Goal: Task Accomplishment & Management: Use online tool/utility

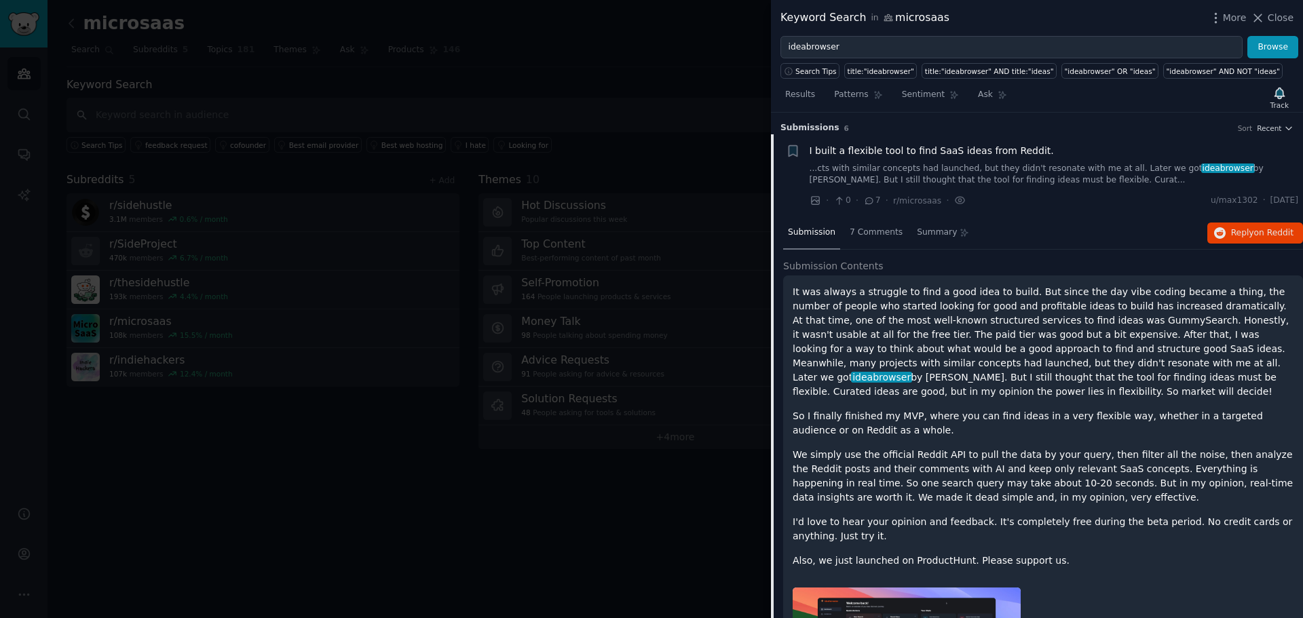
click at [994, 285] on p "It was always a struggle to find a good idea to build. But since the day vibe c…" at bounding box center [1043, 342] width 501 height 114
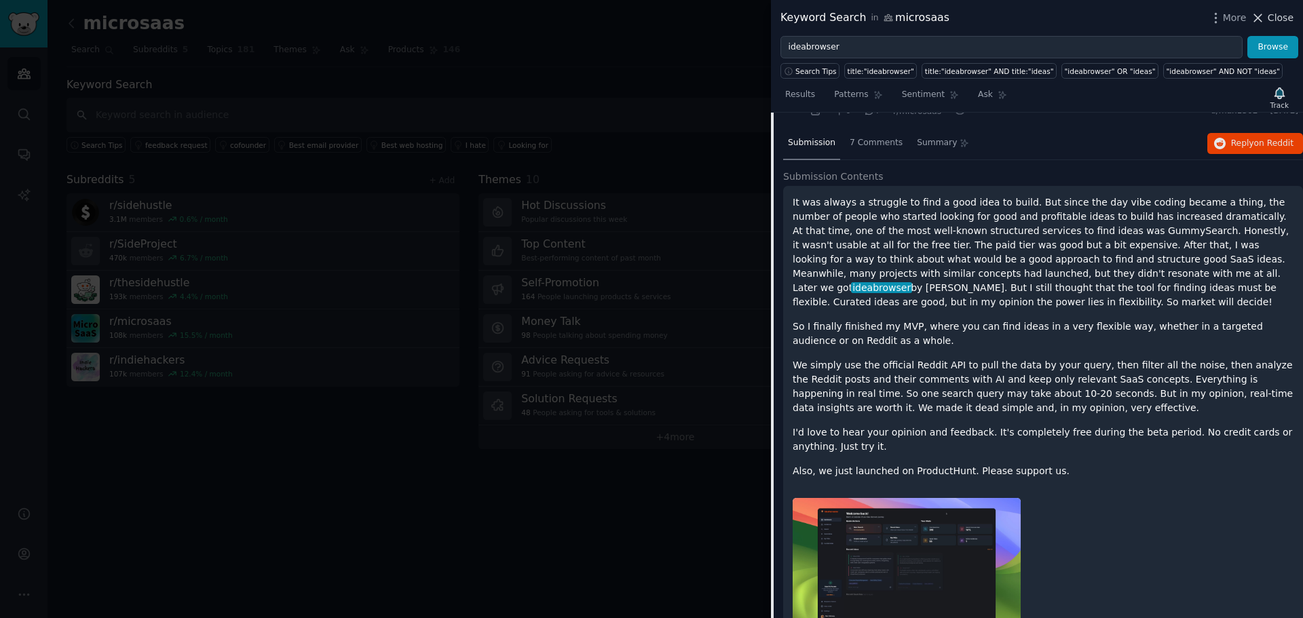
click at [1287, 18] on span "Close" at bounding box center [1281, 18] width 26 height 14
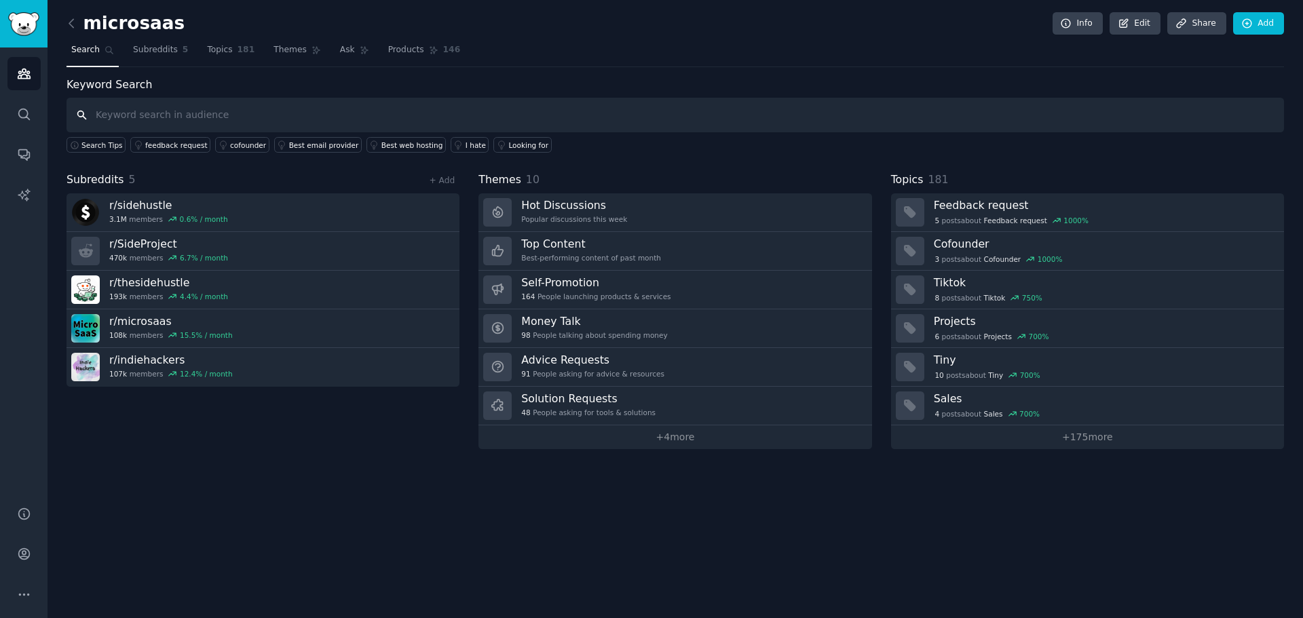
click at [238, 113] on input "text" at bounding box center [676, 115] width 1218 height 35
click at [17, 109] on icon "Sidebar" at bounding box center [24, 114] width 14 height 14
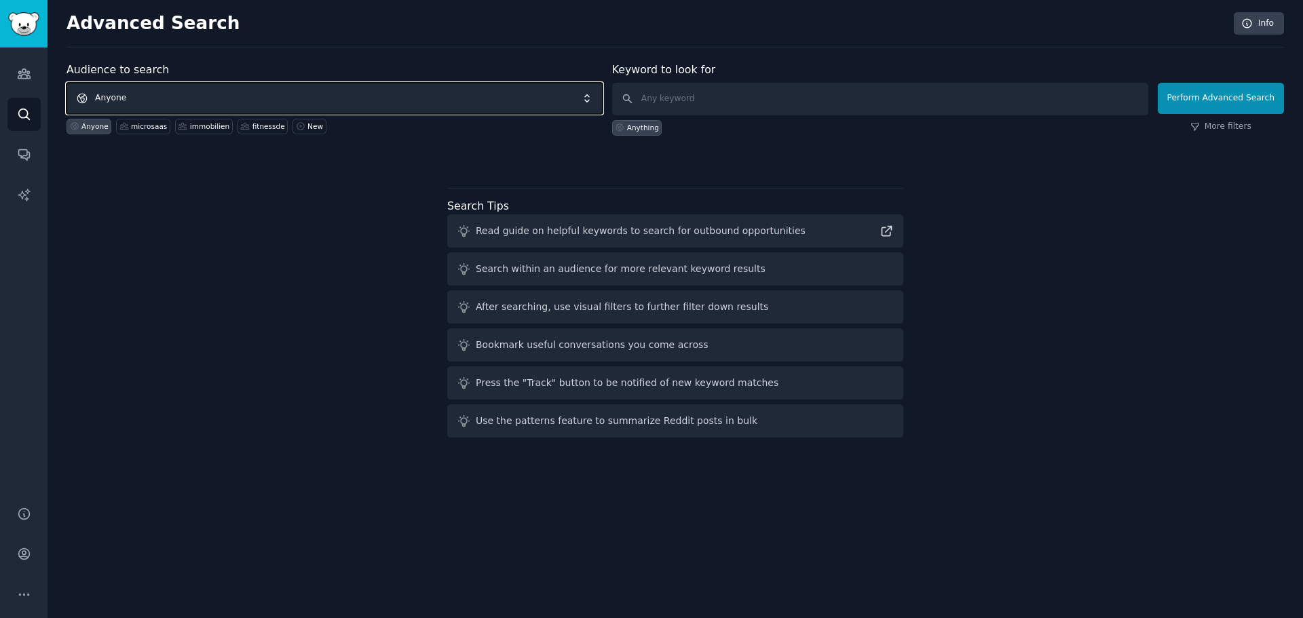
click at [152, 96] on span "Anyone" at bounding box center [335, 98] width 536 height 31
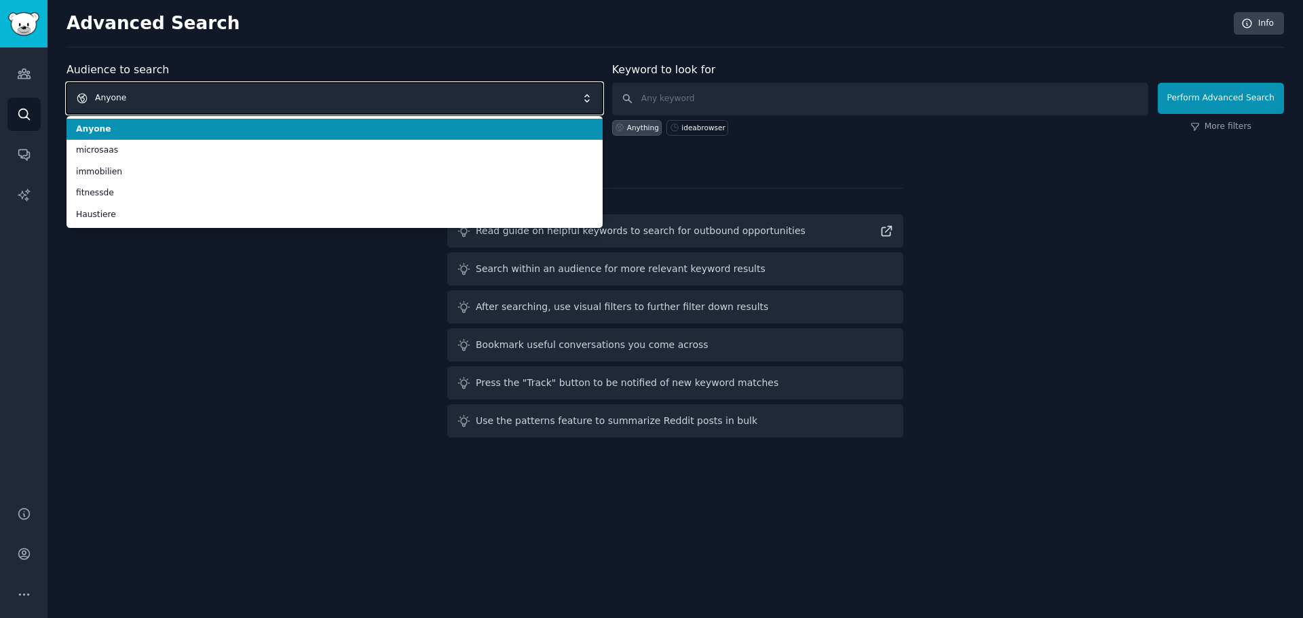
click at [152, 96] on span "Anyone" at bounding box center [335, 98] width 536 height 31
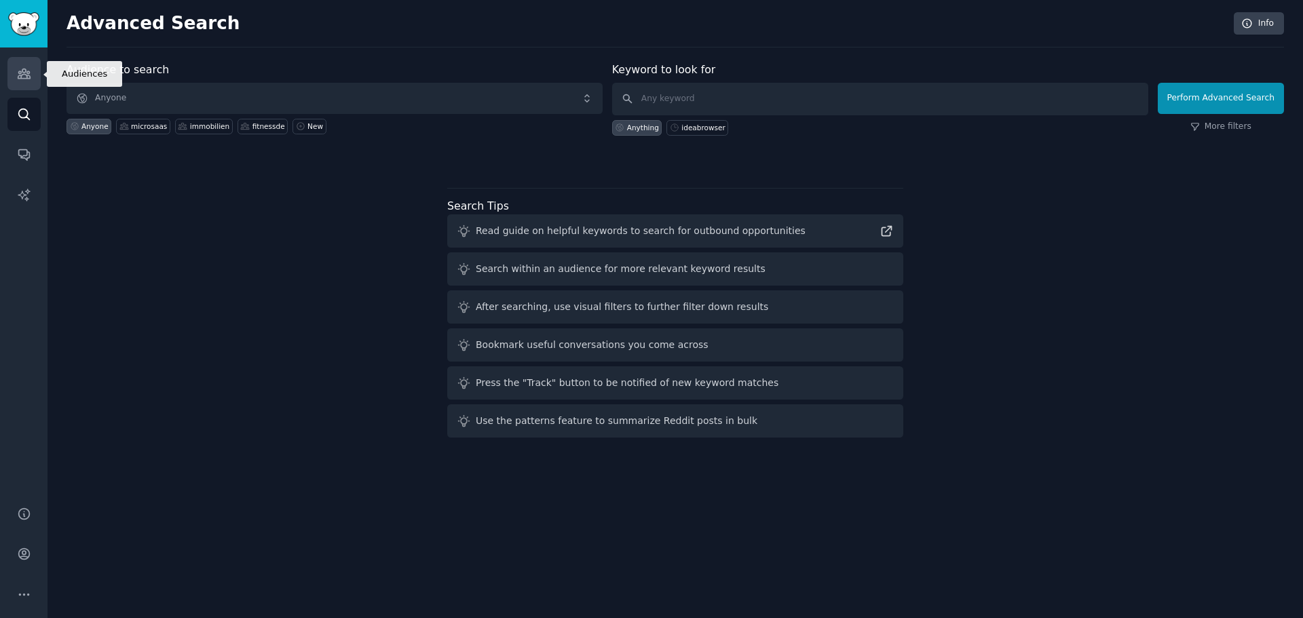
click at [18, 64] on link "Audiences" at bounding box center [23, 73] width 33 height 33
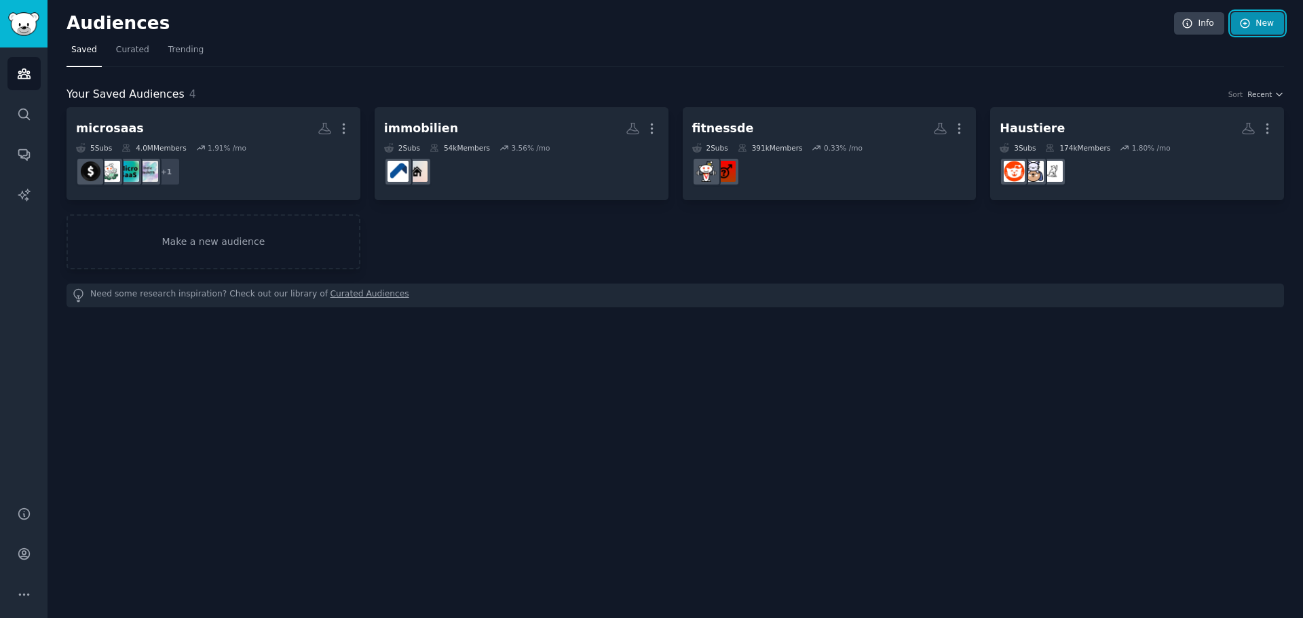
click at [1271, 31] on link "New" at bounding box center [1257, 23] width 53 height 23
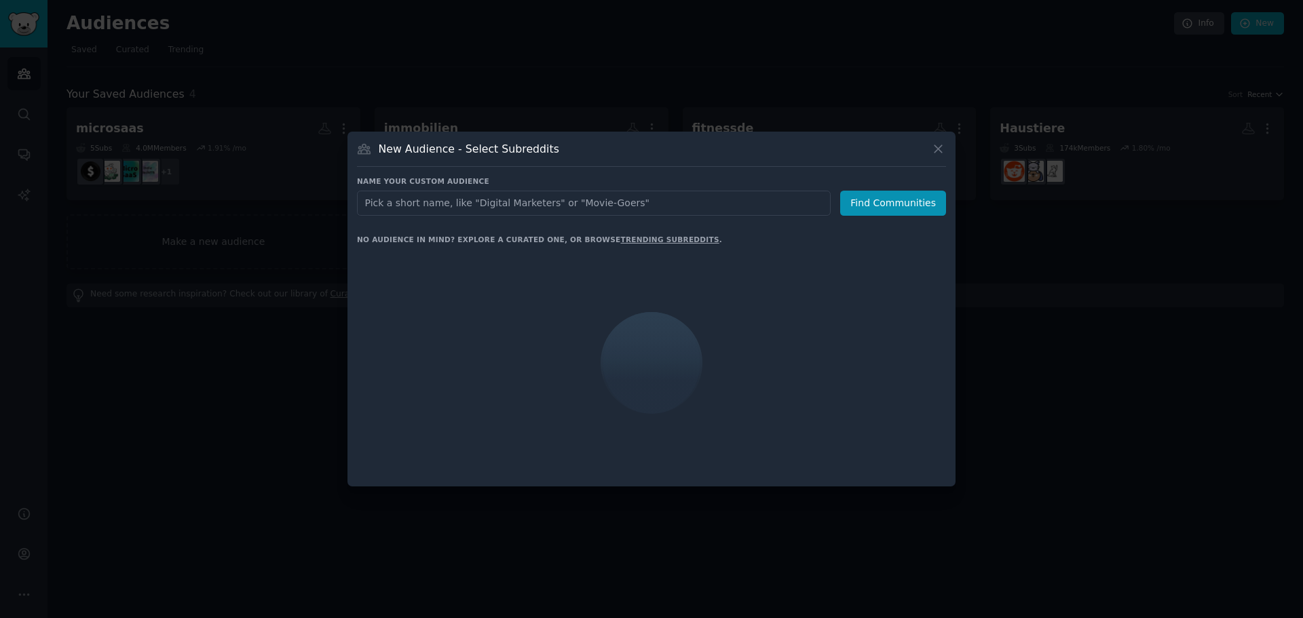
click at [691, 202] on input "text" at bounding box center [594, 203] width 474 height 25
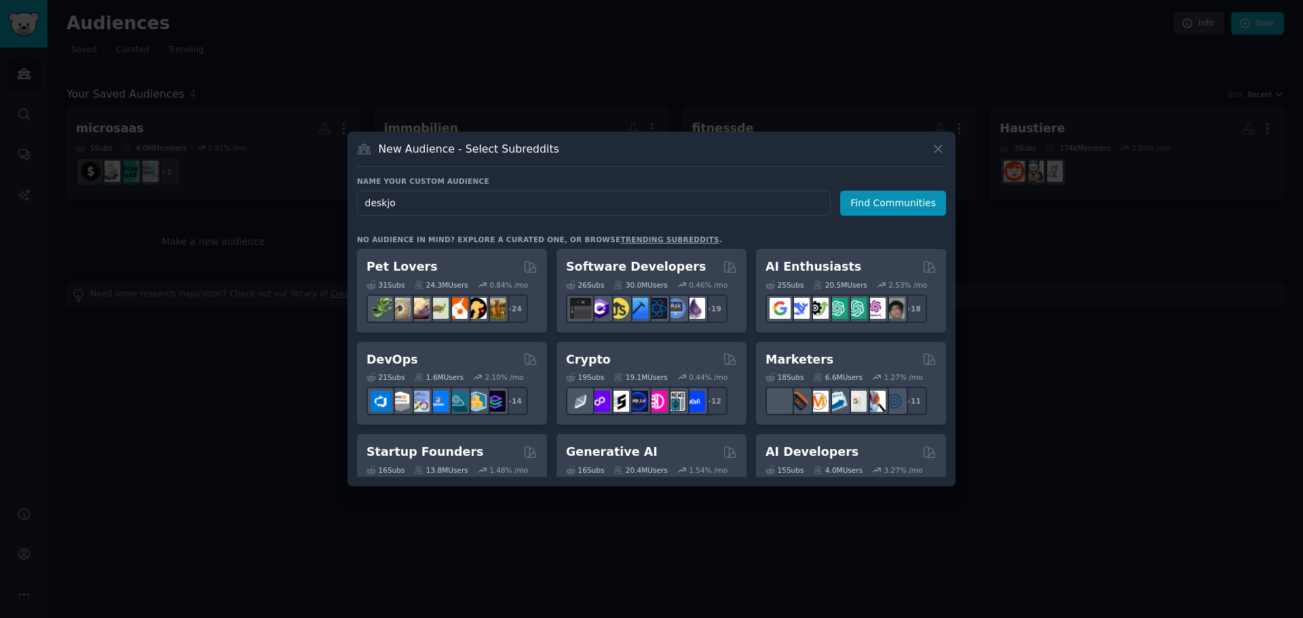
type input "deskjob"
click button "Find Communities" at bounding box center [893, 203] width 106 height 25
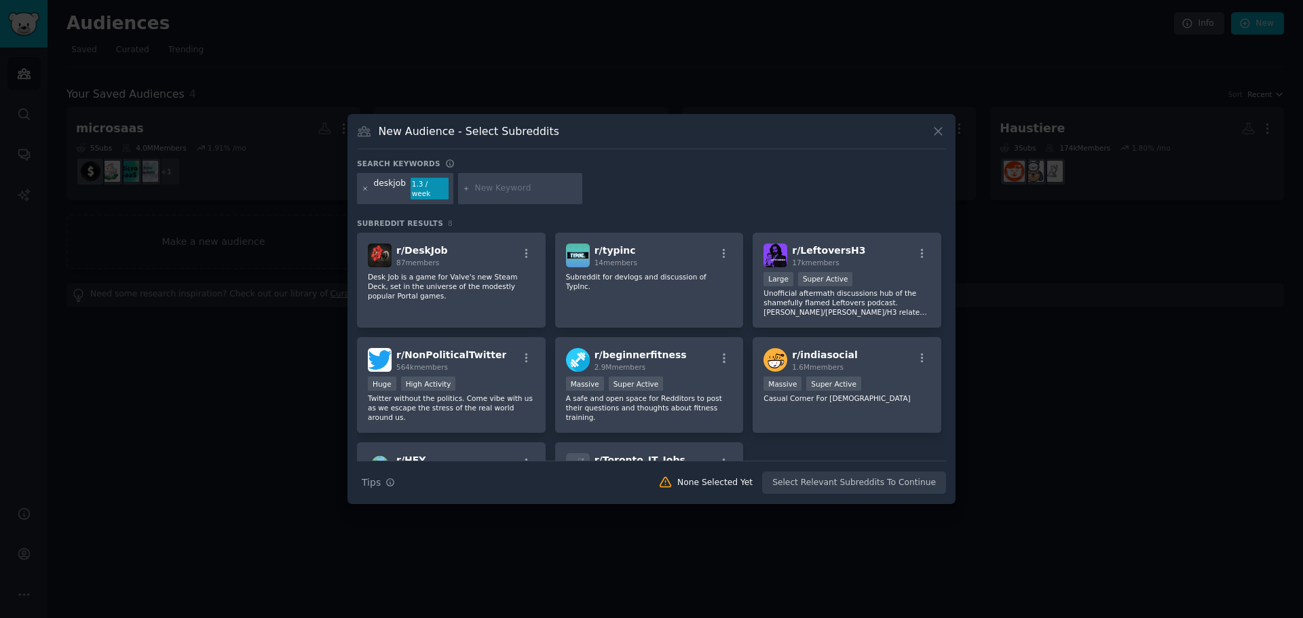
click at [364, 190] on icon at bounding box center [365, 188] width 3 height 3
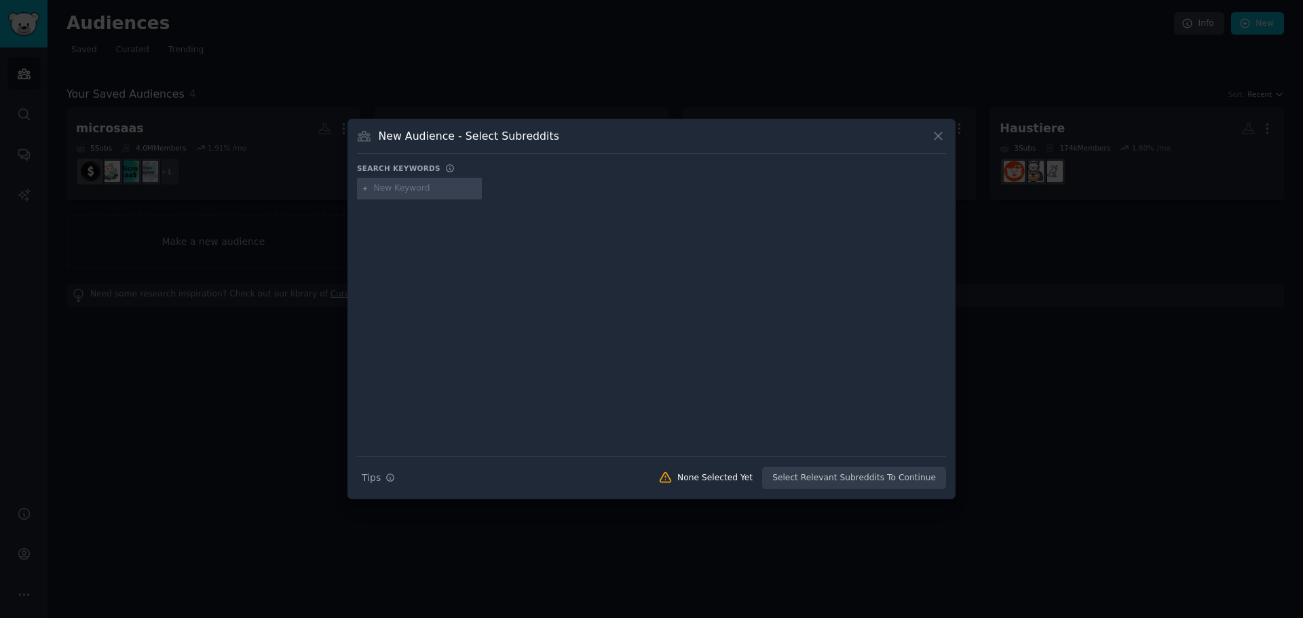
click at [414, 190] on input "text" at bounding box center [425, 189] width 103 height 12
type input "desk worker"
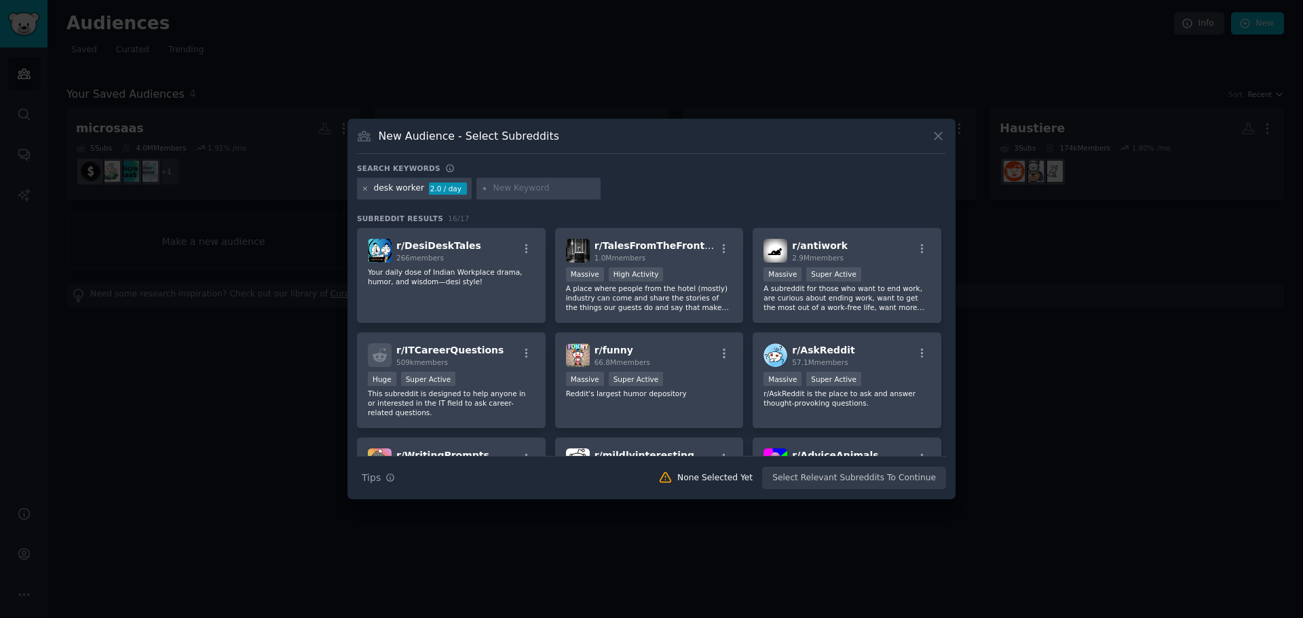
click at [362, 185] on icon at bounding box center [365, 188] width 7 height 7
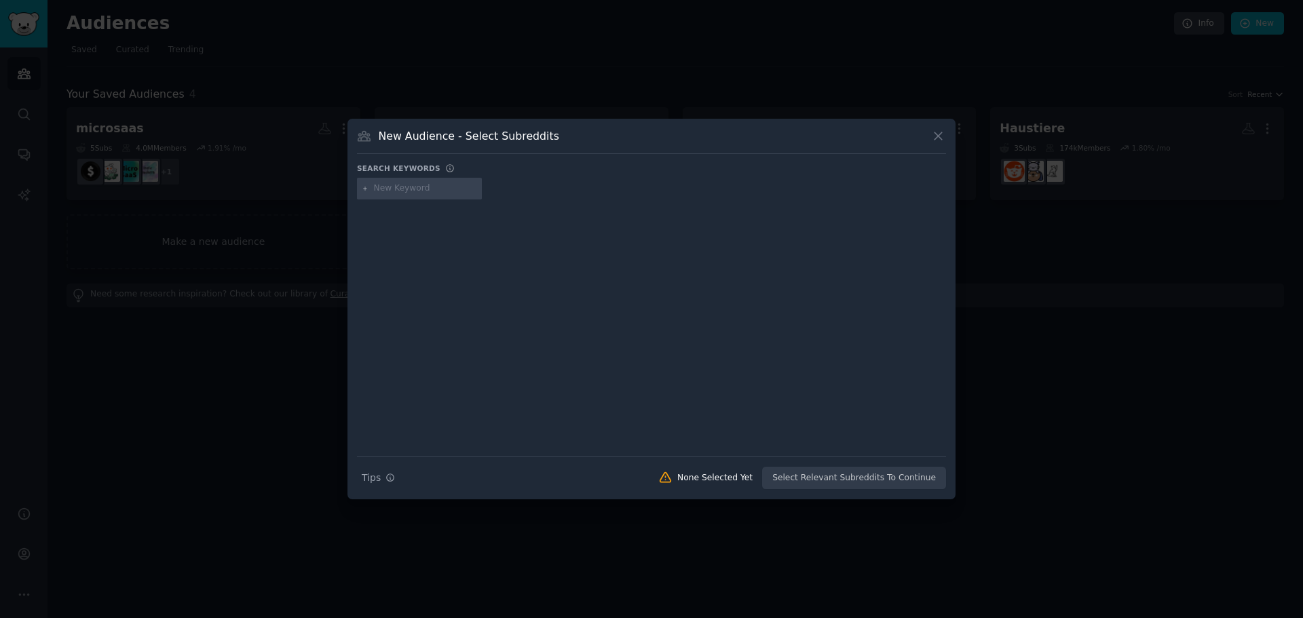
click at [388, 187] on input "text" at bounding box center [425, 189] width 103 height 12
type input "deskathlete"
